Goal: Check status

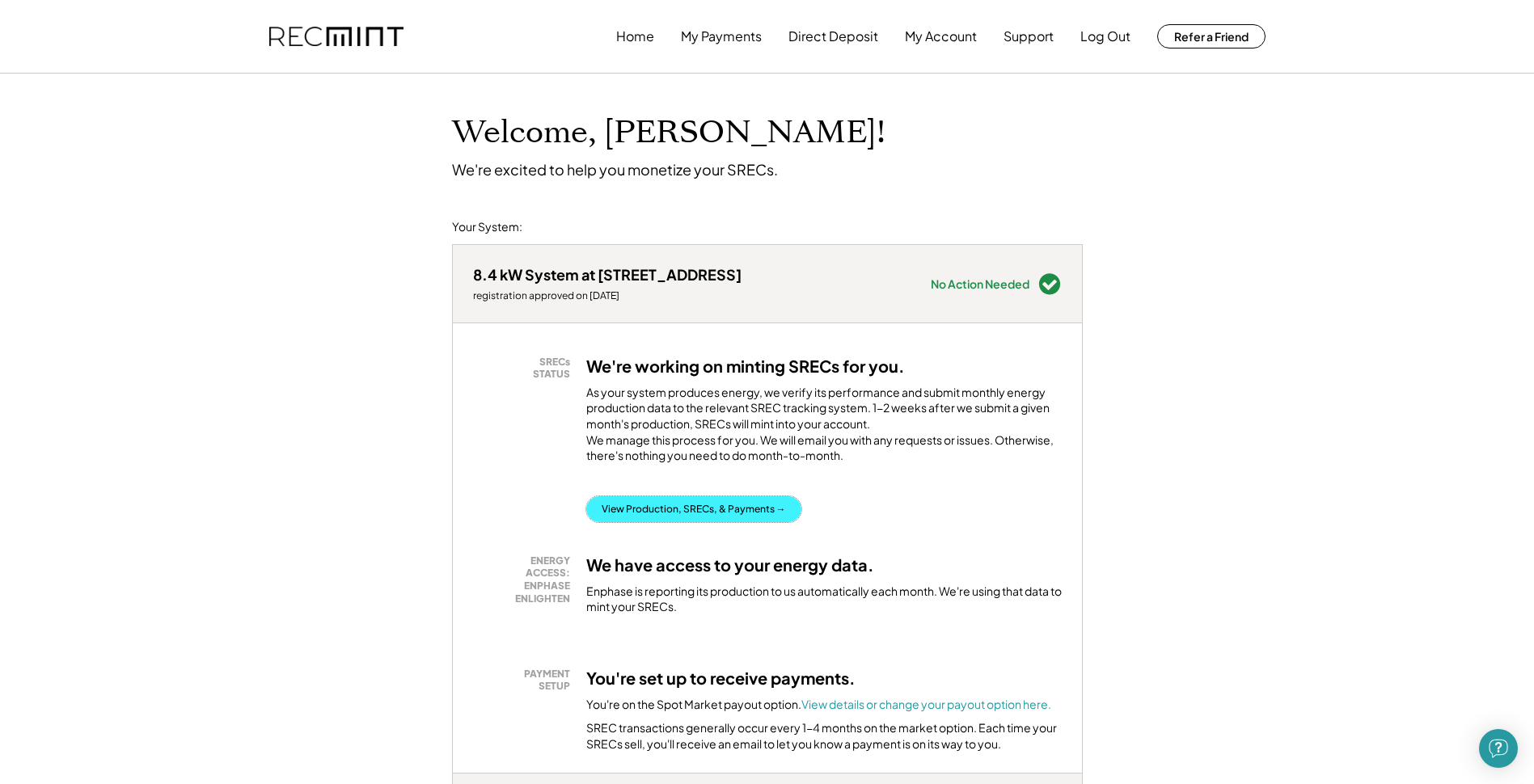
click at [743, 521] on button "View Production, SRECs, & Payments →" at bounding box center [693, 509] width 215 height 26
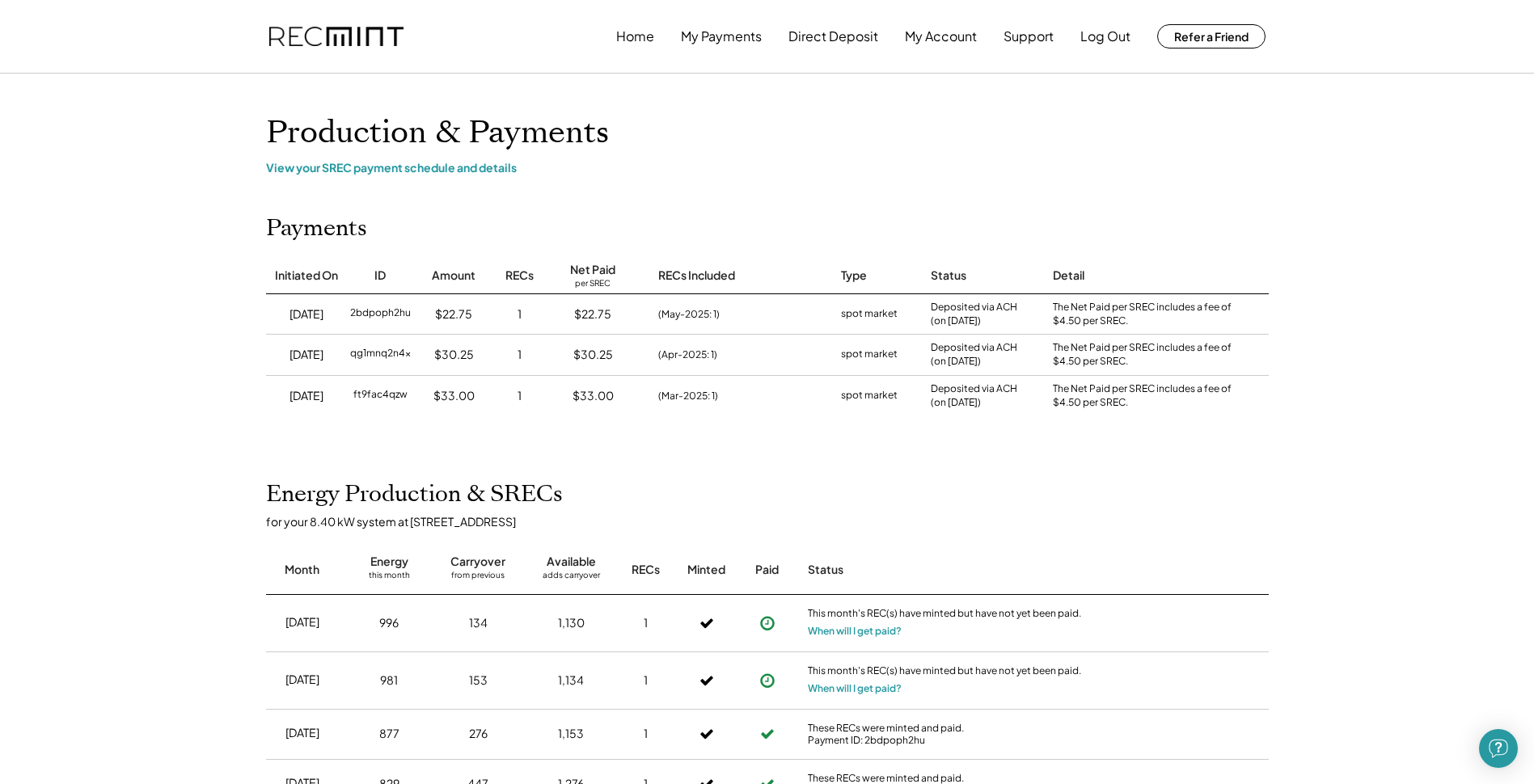
scroll to position [81, 0]
